Goal: Entertainment & Leisure: Browse casually

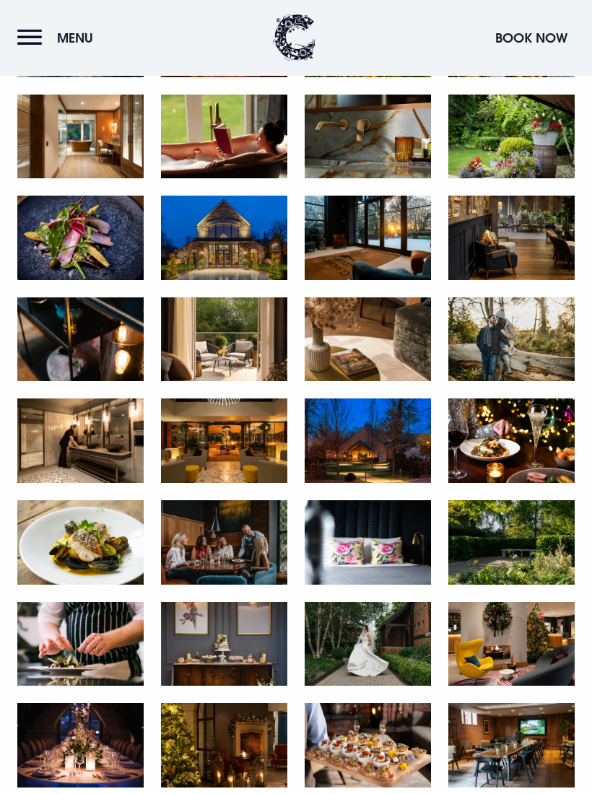
scroll to position [853, 0]
click at [369, 641] on img at bounding box center [367, 644] width 126 height 84
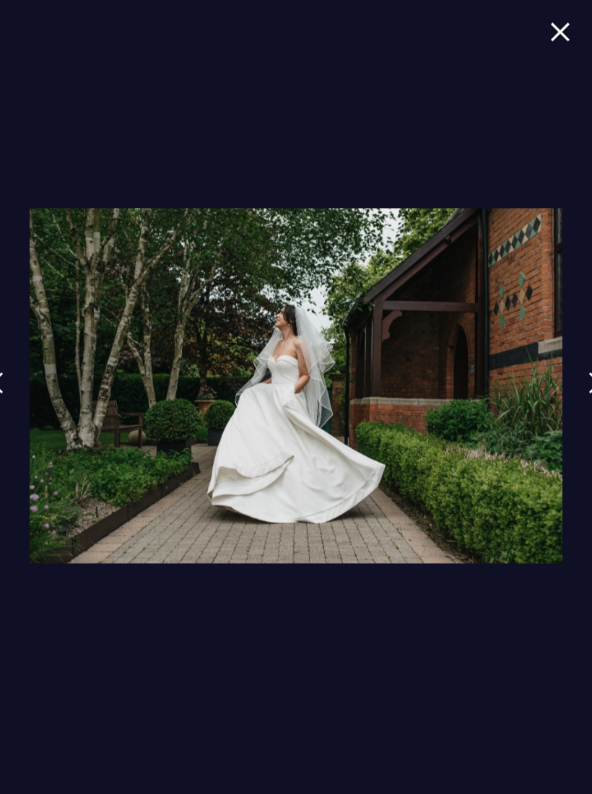
scroll to position [649, 0]
click at [569, 40] on img at bounding box center [560, 31] width 20 height 19
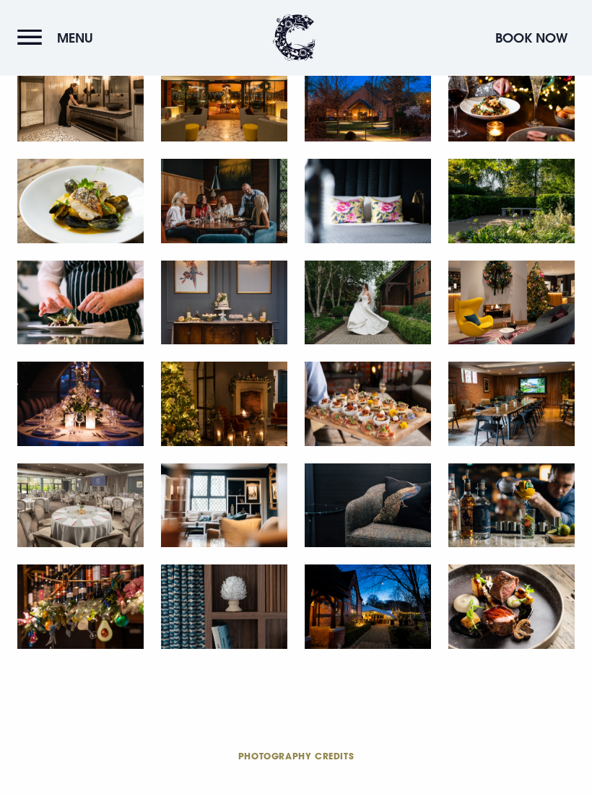
scroll to position [1194, 0]
click at [408, 500] on img at bounding box center [367, 505] width 126 height 84
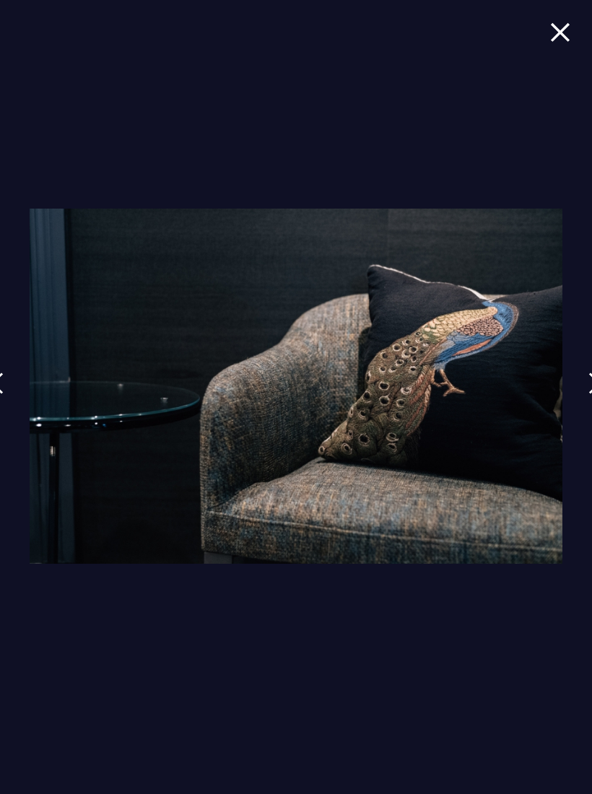
click at [564, 26] on img at bounding box center [560, 31] width 20 height 19
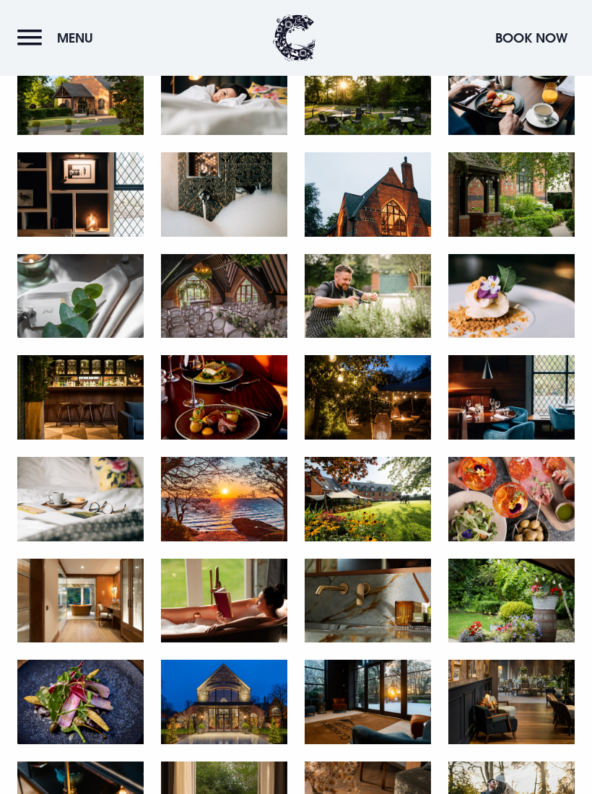
scroll to position [388, 0]
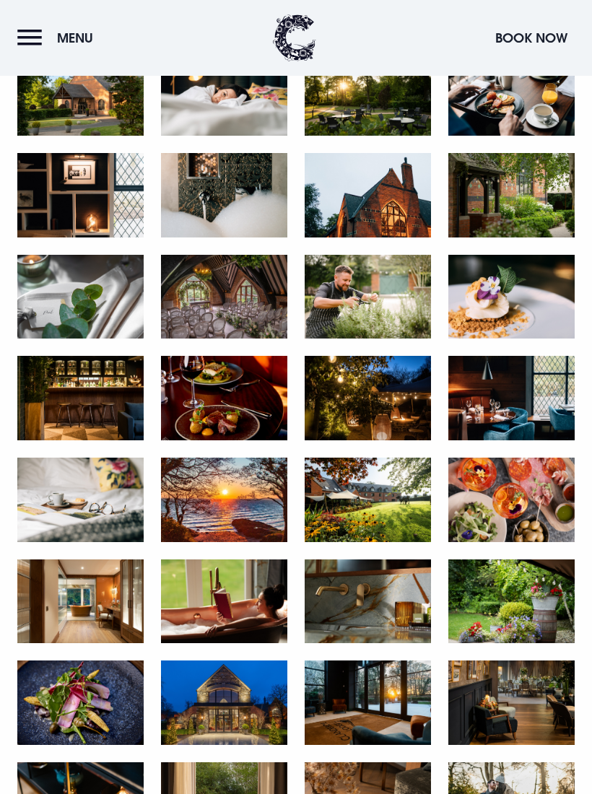
click at [244, 296] on img at bounding box center [224, 297] width 126 height 84
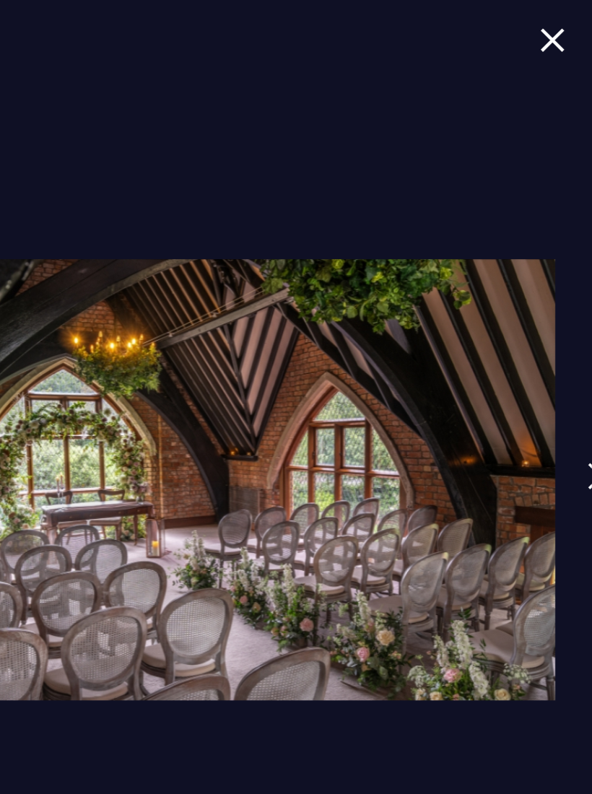
scroll to position [0, 0]
click at [550, 38] on img at bounding box center [560, 31] width 20 height 19
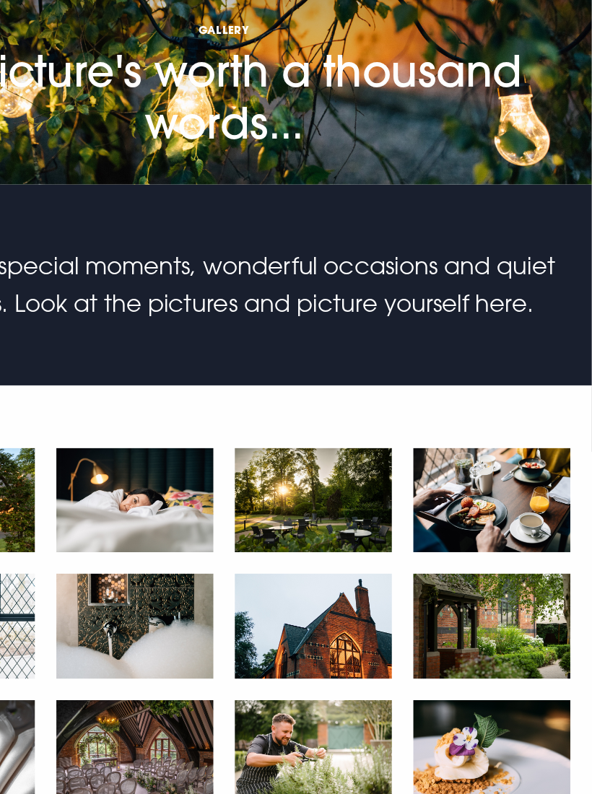
click at [161, 440] on img at bounding box center [224, 482] width 126 height 84
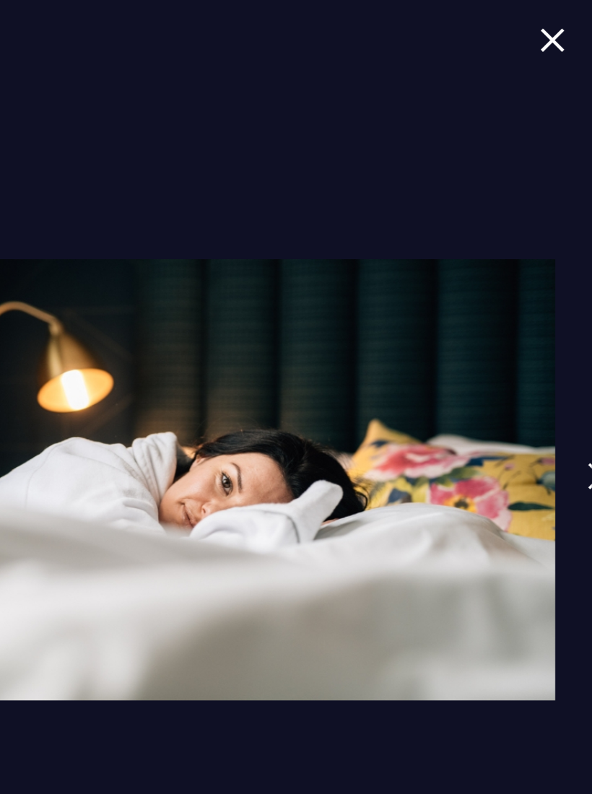
click at [550, 28] on img at bounding box center [560, 31] width 20 height 19
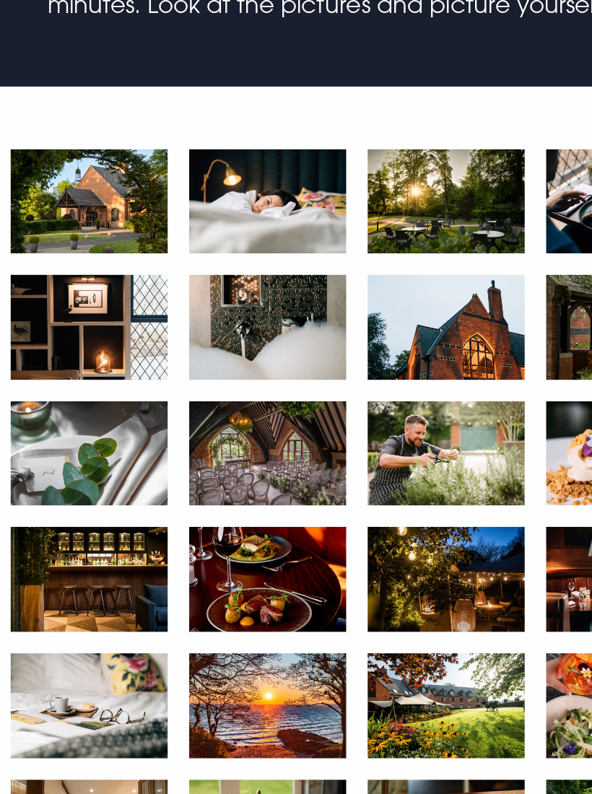
scroll to position [185, 0]
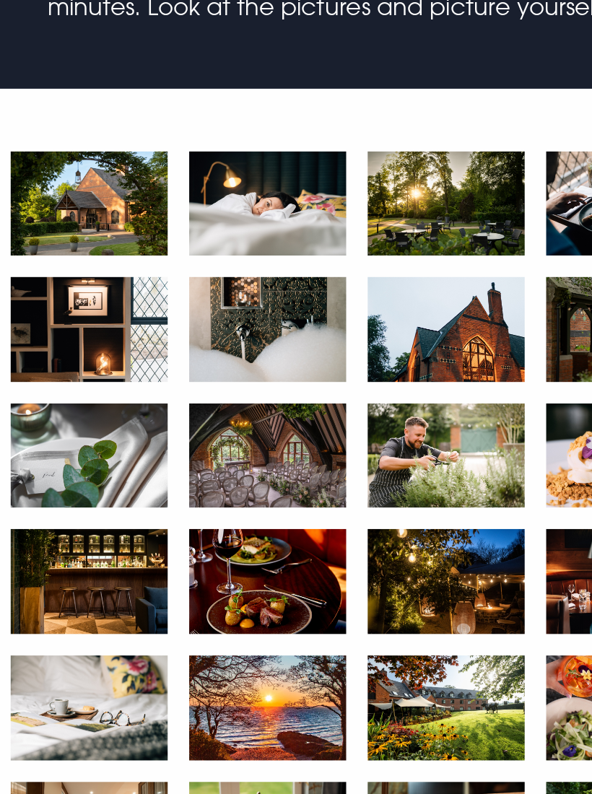
click at [227, 559] on img at bounding box center [224, 601] width 126 height 84
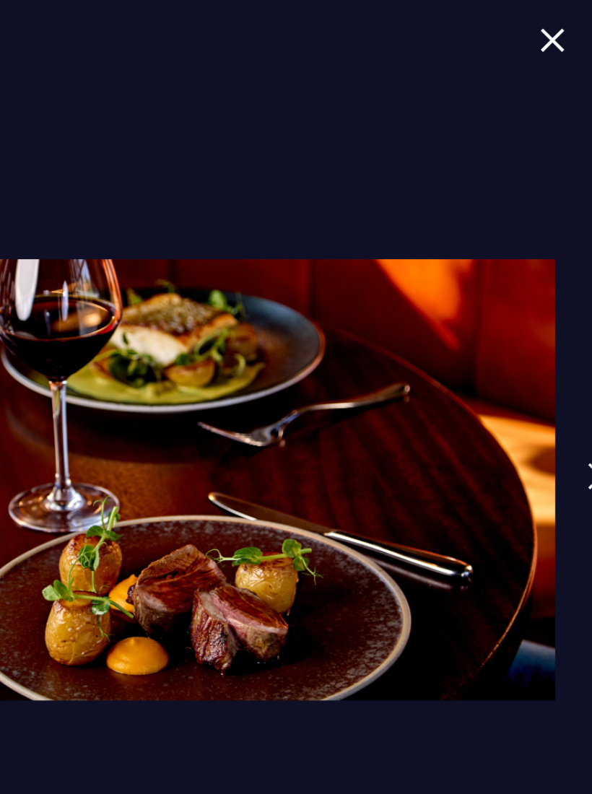
scroll to position [0, 0]
click at [550, 30] on img at bounding box center [560, 31] width 20 height 19
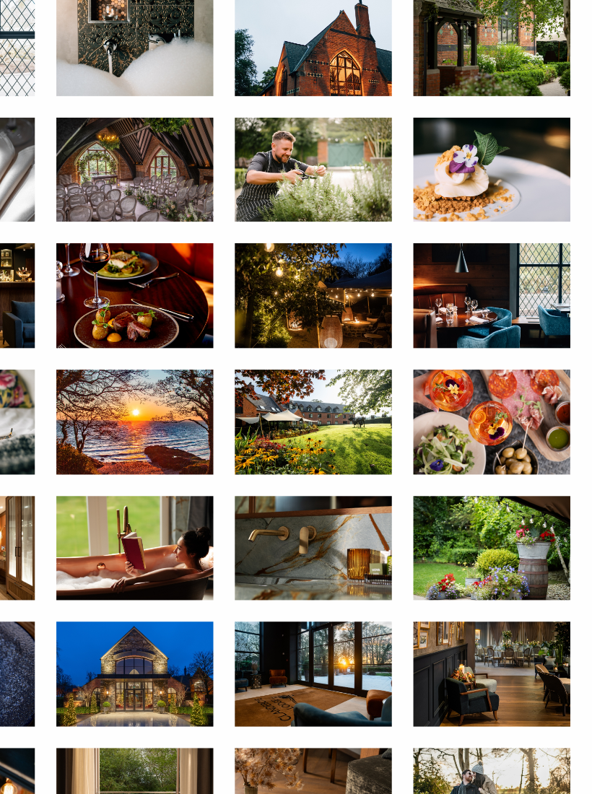
scroll to position [414, 0]
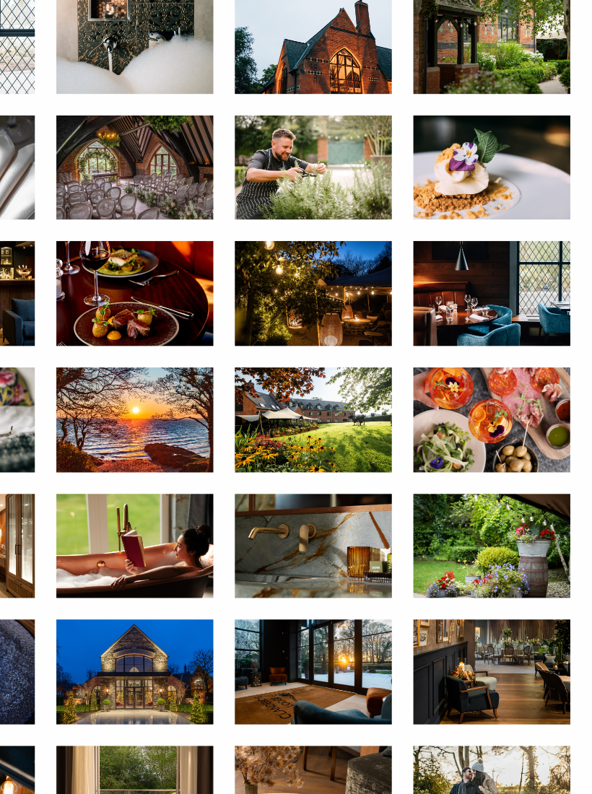
click at [448, 533] on img at bounding box center [511, 575] width 126 height 84
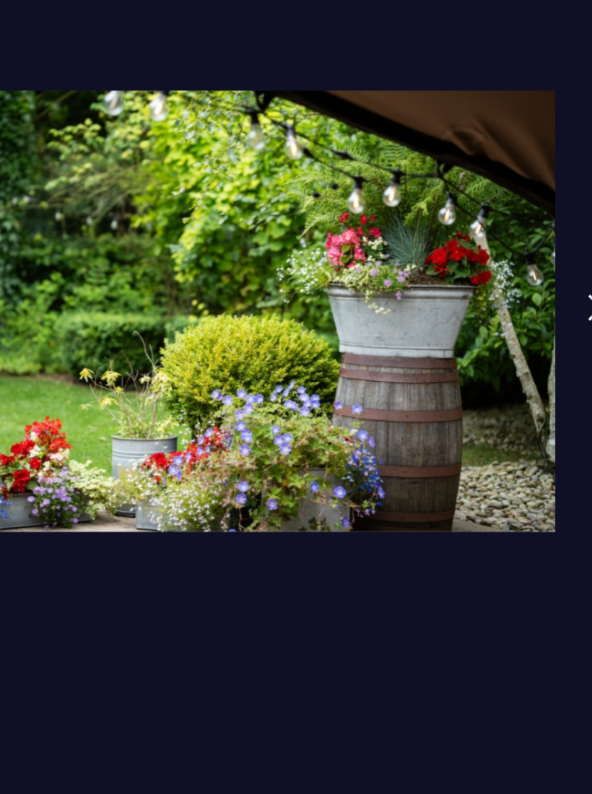
click at [400, 436] on div at bounding box center [296, 397] width 533 height 377
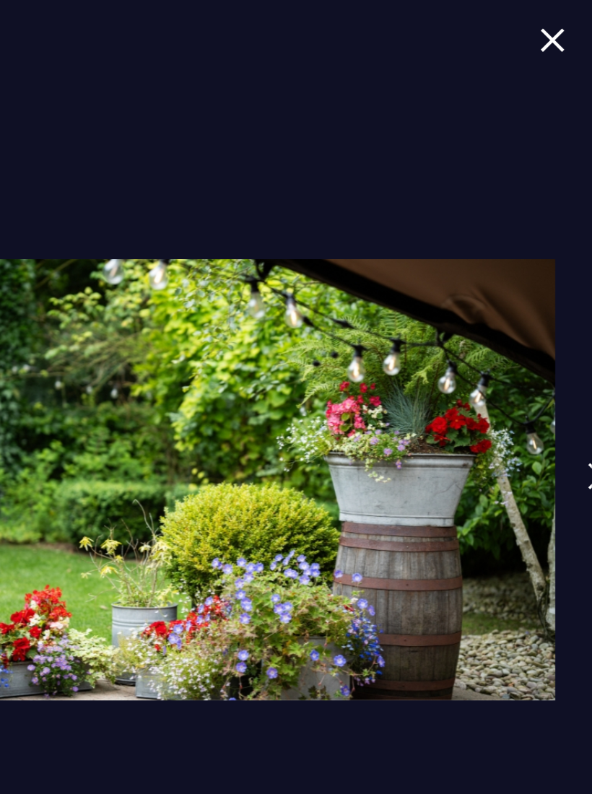
scroll to position [0, 0]
click at [550, 31] on img at bounding box center [560, 31] width 20 height 19
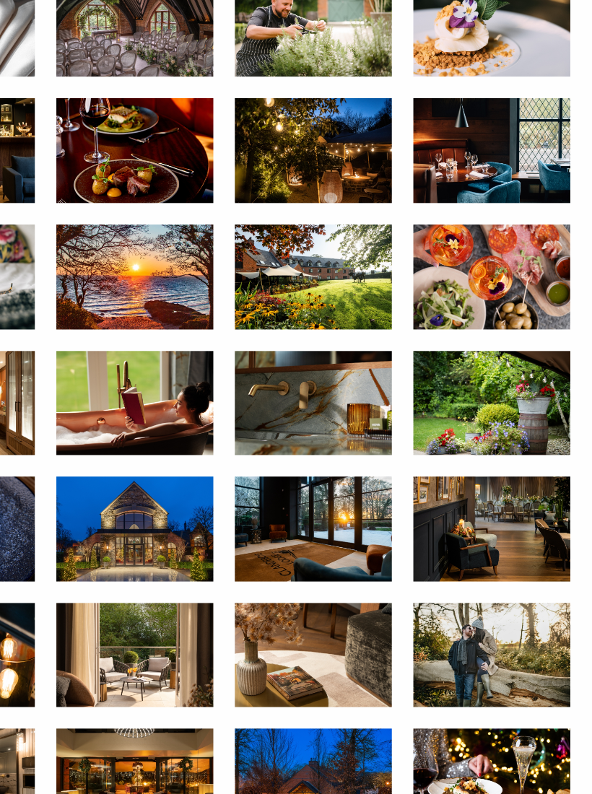
scroll to position [536, 0]
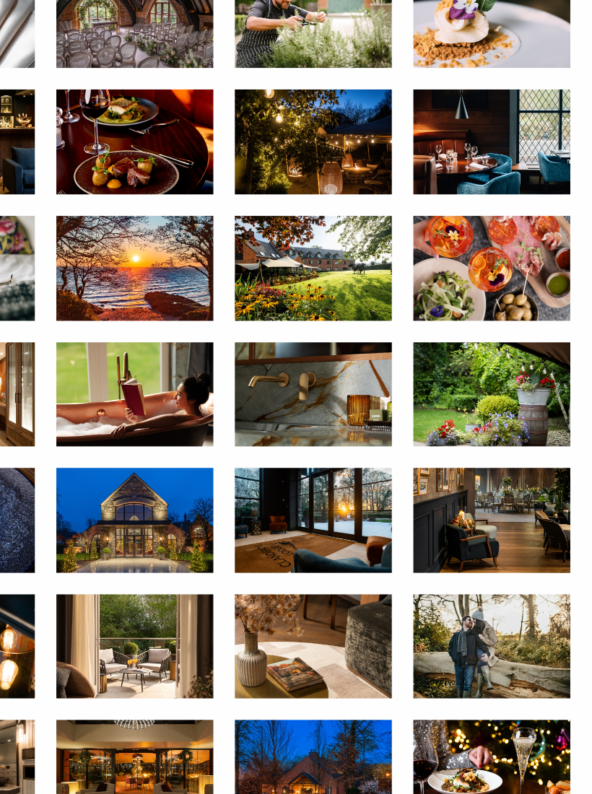
click at [161, 512] on img at bounding box center [224, 554] width 126 height 84
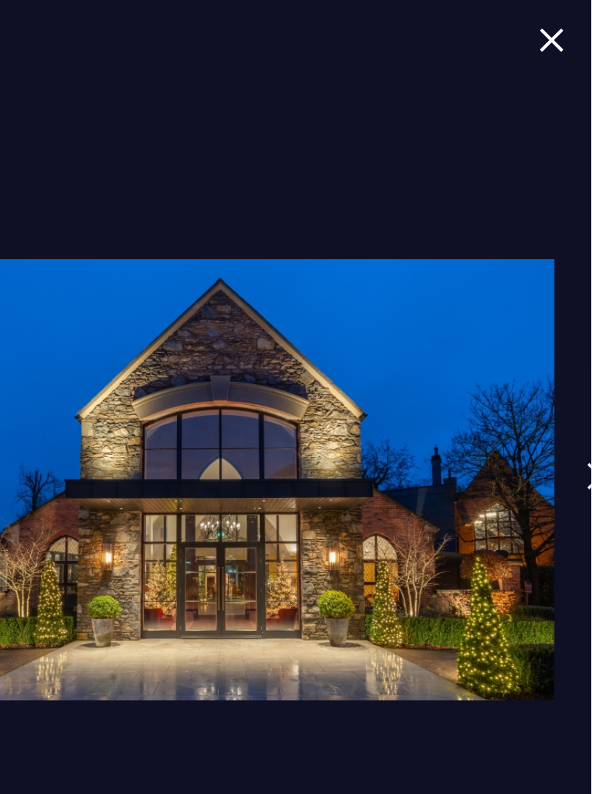
scroll to position [0, 0]
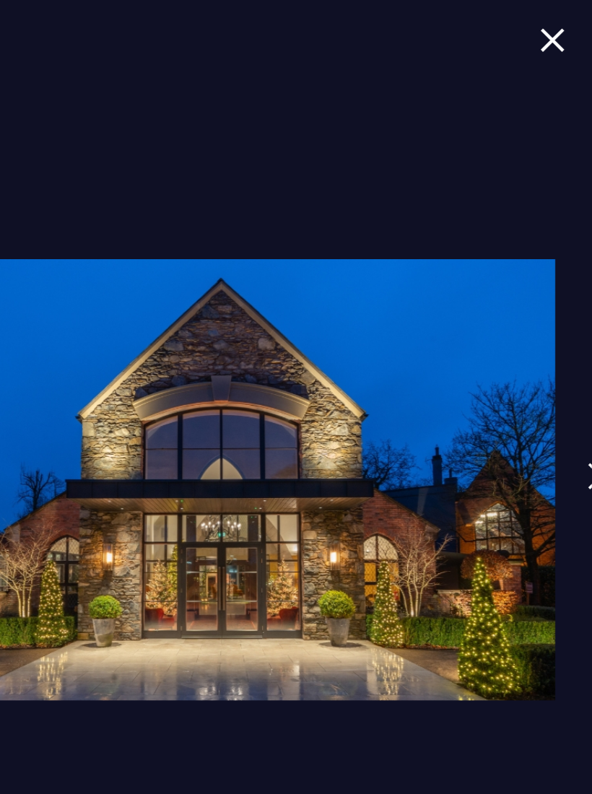
click at [550, 36] on img at bounding box center [560, 31] width 20 height 19
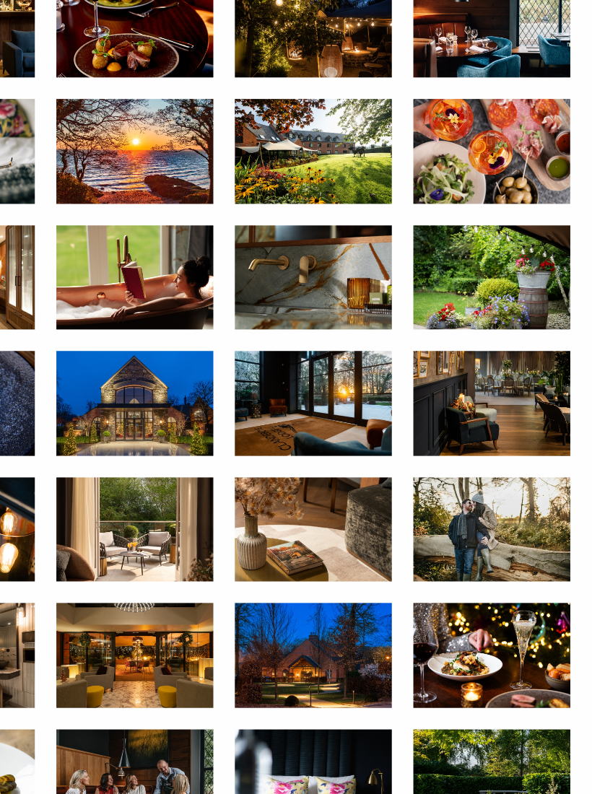
scroll to position [641, 0]
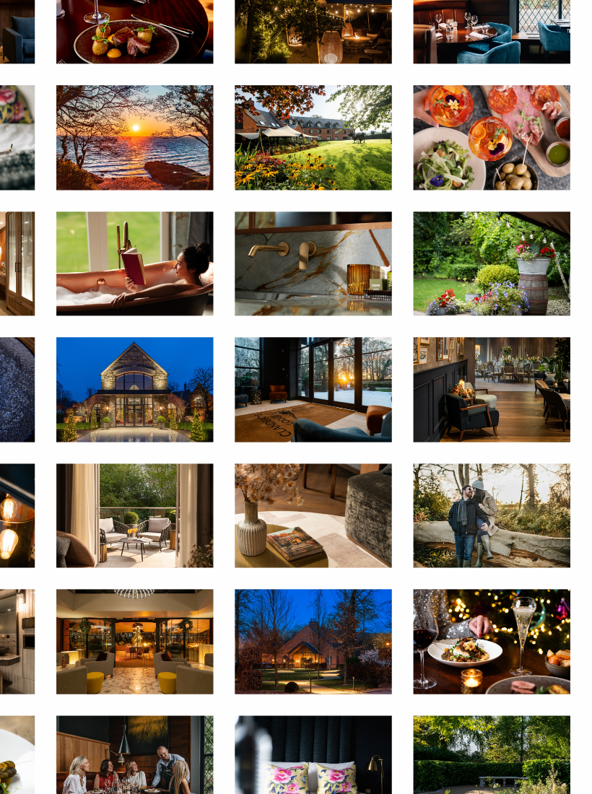
click at [448, 509] on img at bounding box center [511, 551] width 126 height 84
